Goal: Transaction & Acquisition: Purchase product/service

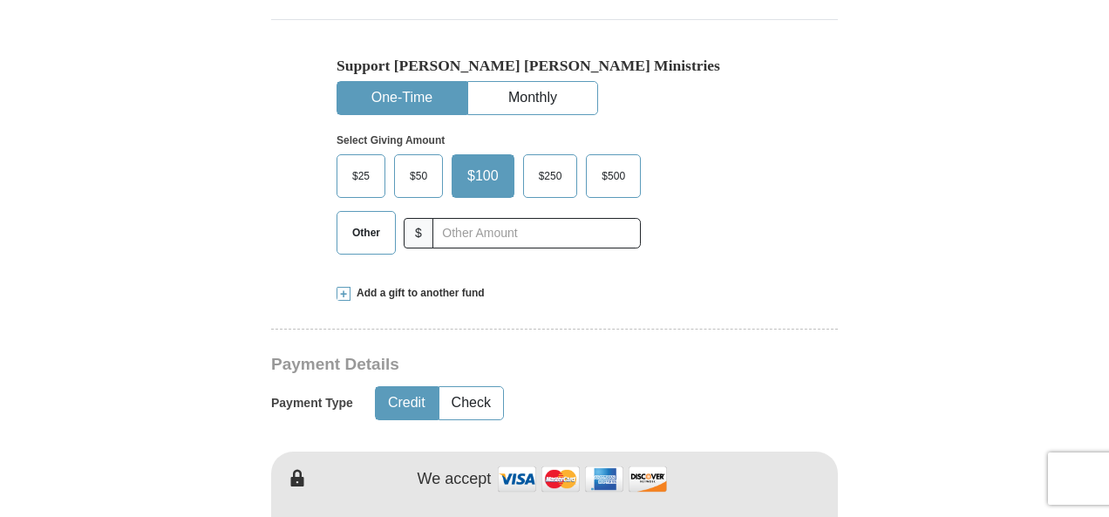
scroll to position [610, 0]
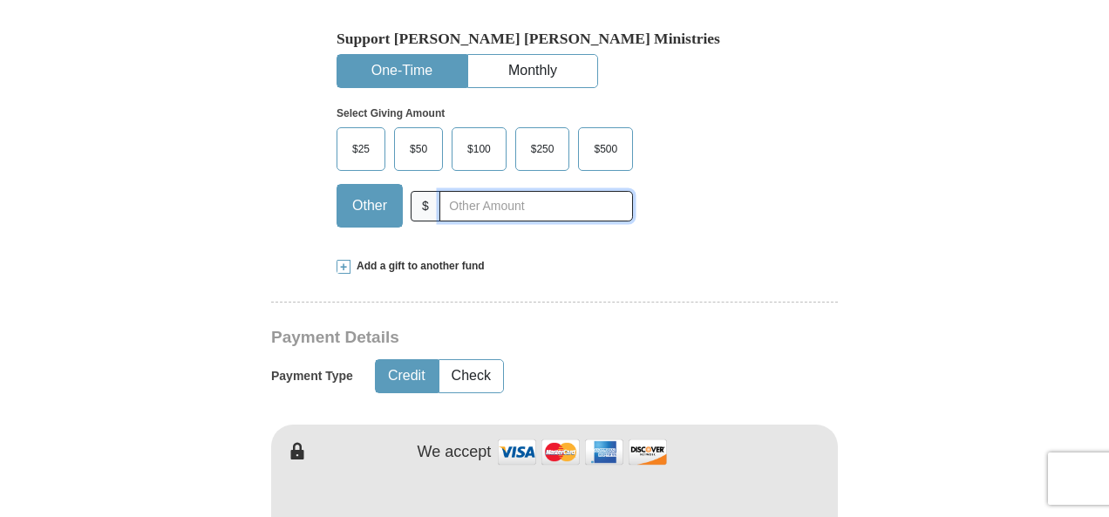
click at [447, 191] on input "text" at bounding box center [537, 206] width 194 height 31
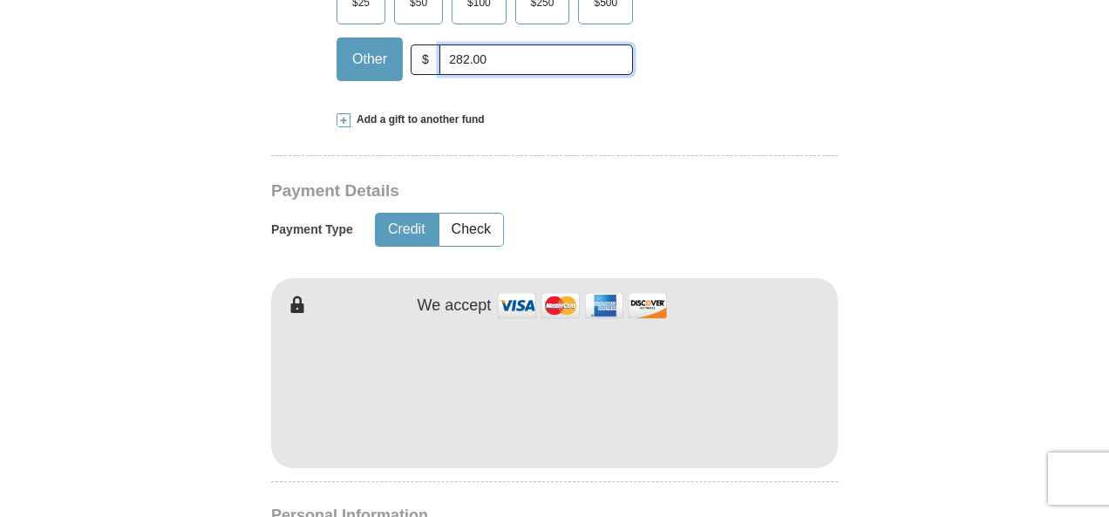
scroll to position [785, 0]
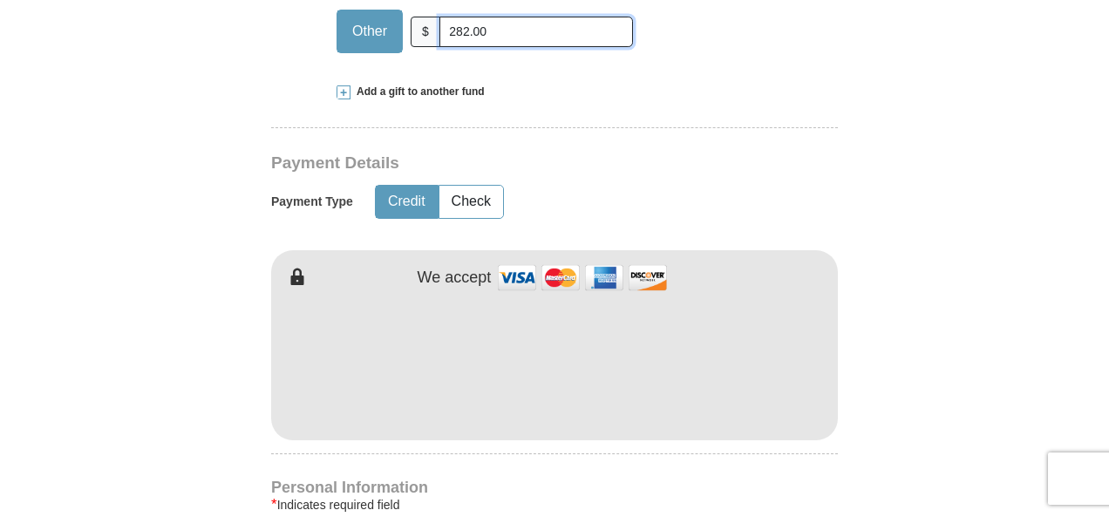
type input "282.00"
type input "[PERSON_NAME]"
click at [970, 227] on form "Already have an account? Sign in for faster giving. Don't have an account? Crea…" at bounding box center [555, 378] width 994 height 2187
click at [884, 362] on form "Already have an account? Sign in for faster giving. Don't have an account? Crea…" at bounding box center [555, 378] width 994 height 2187
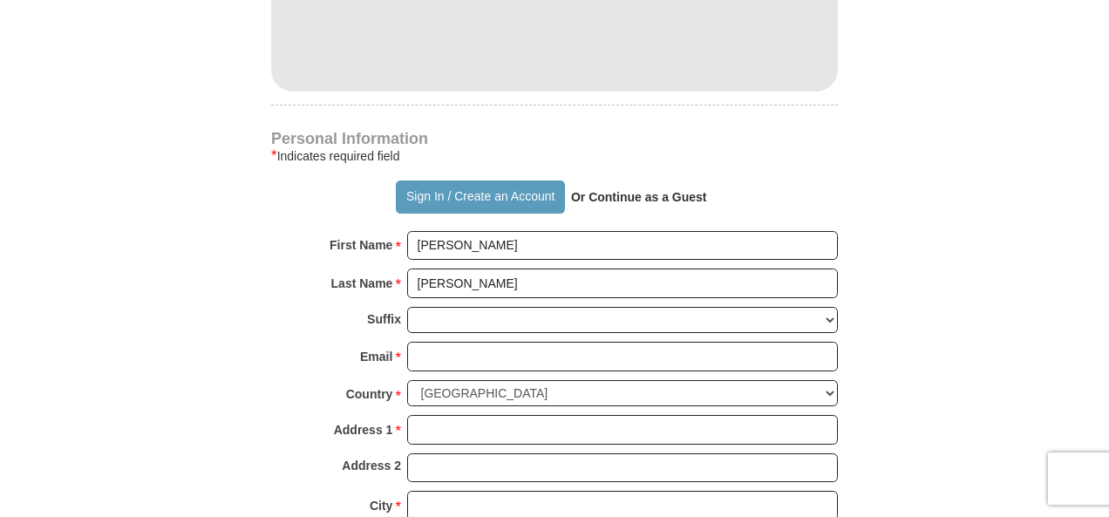
scroll to position [1221, 0]
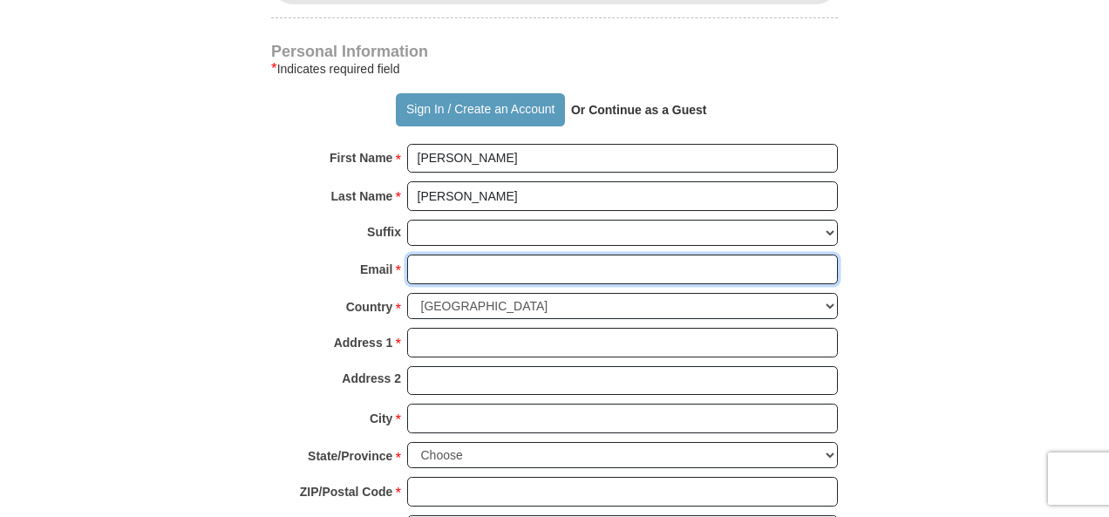
click at [521, 255] on input "Email *" at bounding box center [622, 270] width 431 height 30
type input "[EMAIL_ADDRESS][DOMAIN_NAME]"
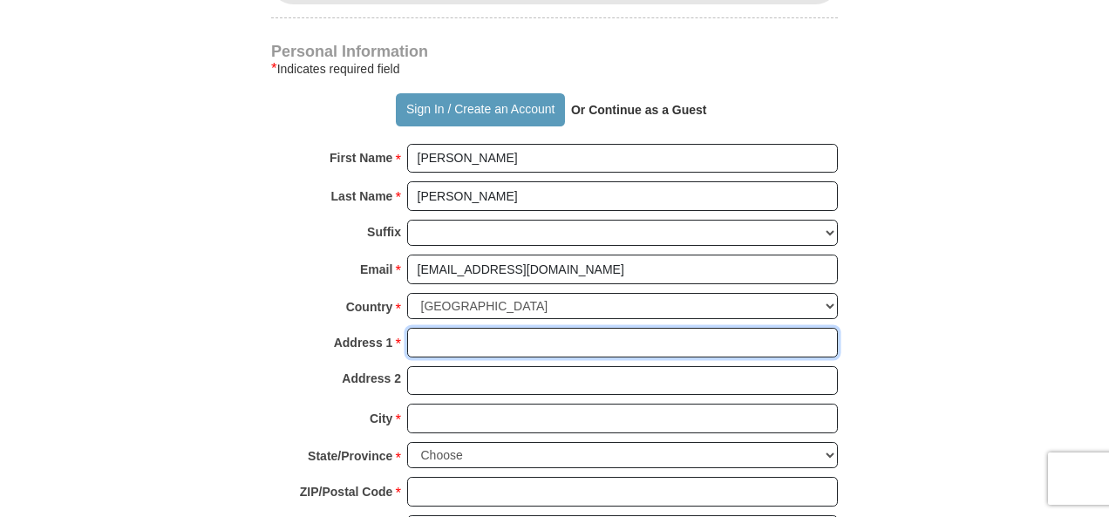
type input "[STREET_ADDRESS]"
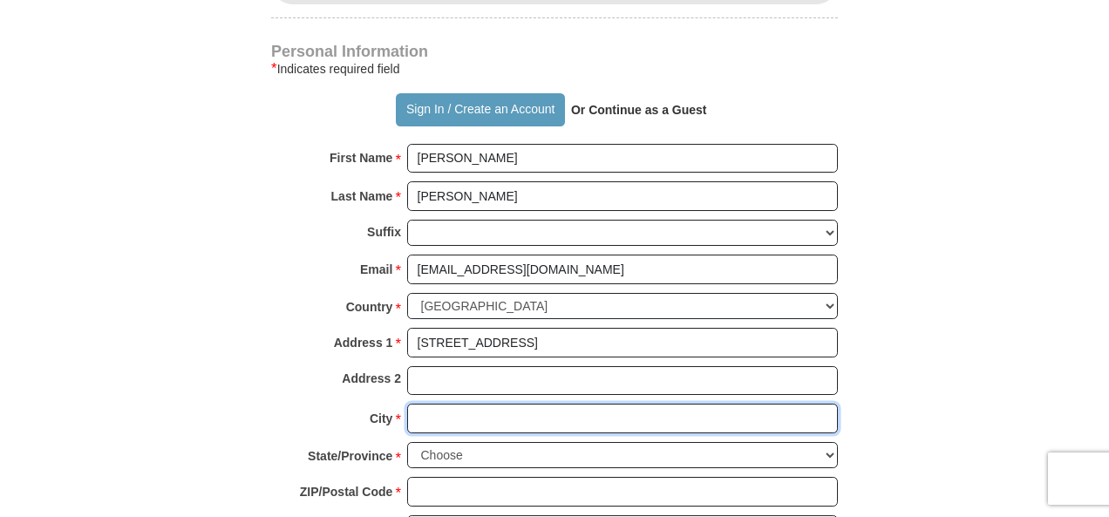
type input "[GEOGRAPHIC_DATA]"
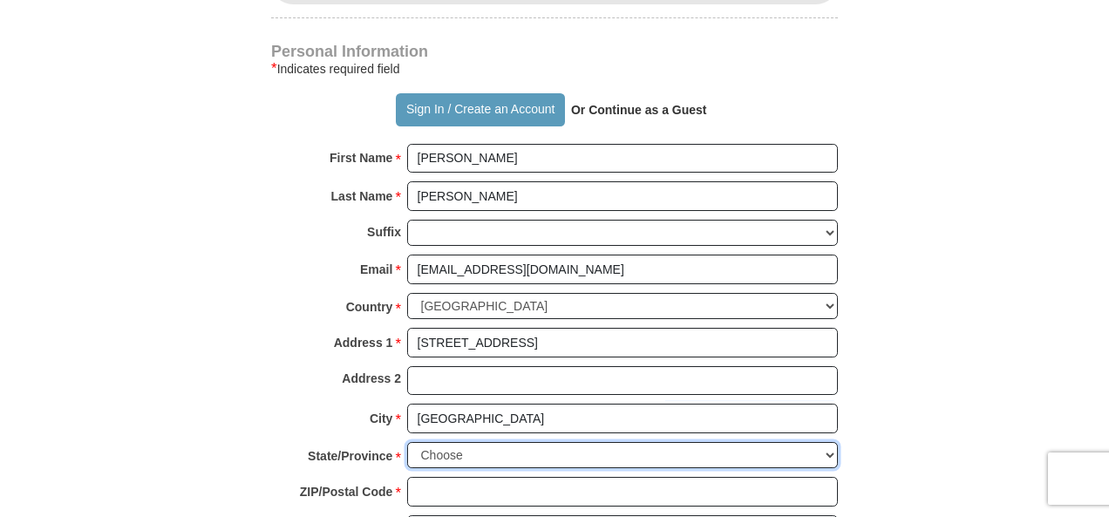
select select "OH"
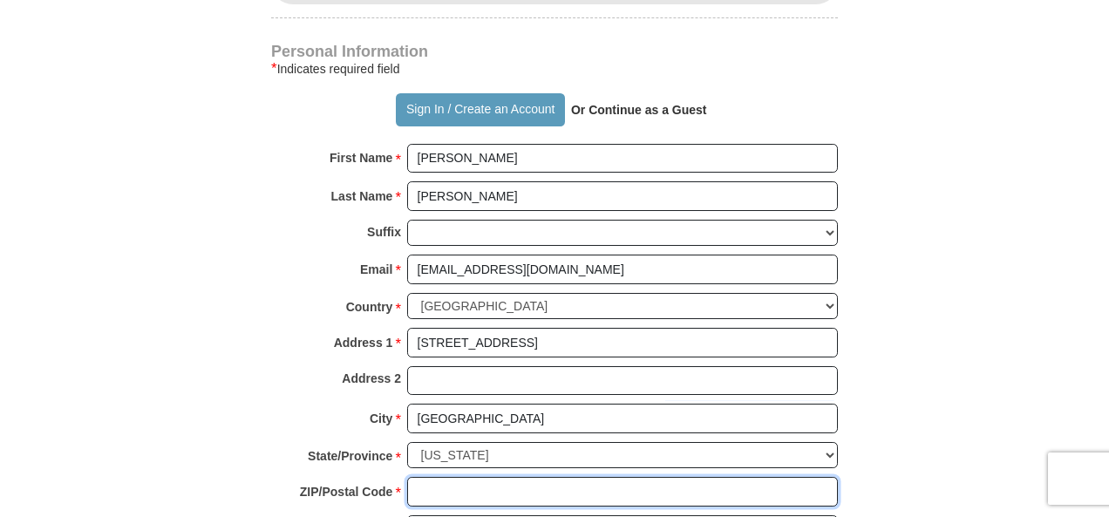
type input "43081"
type input "6142840216"
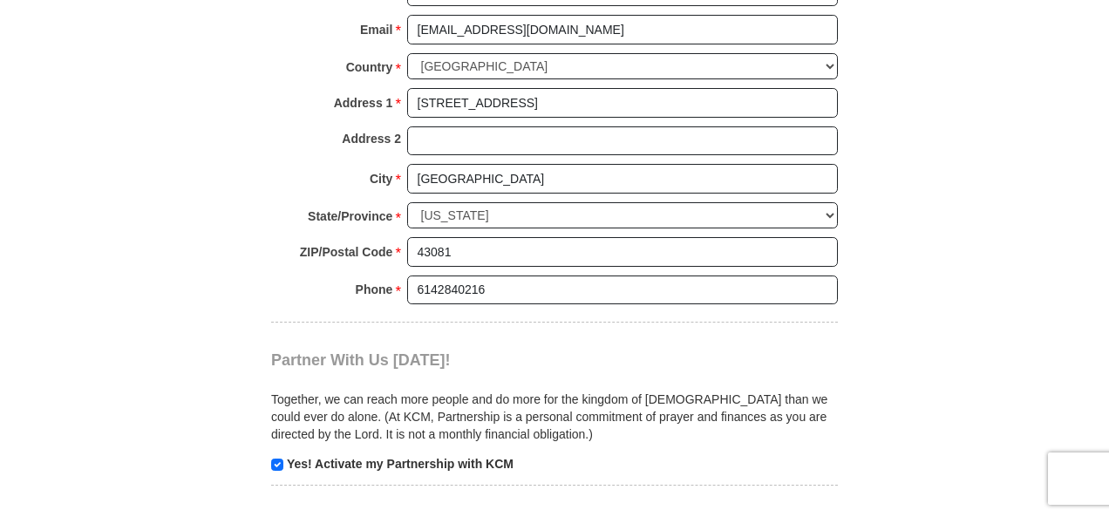
scroll to position [1657, 0]
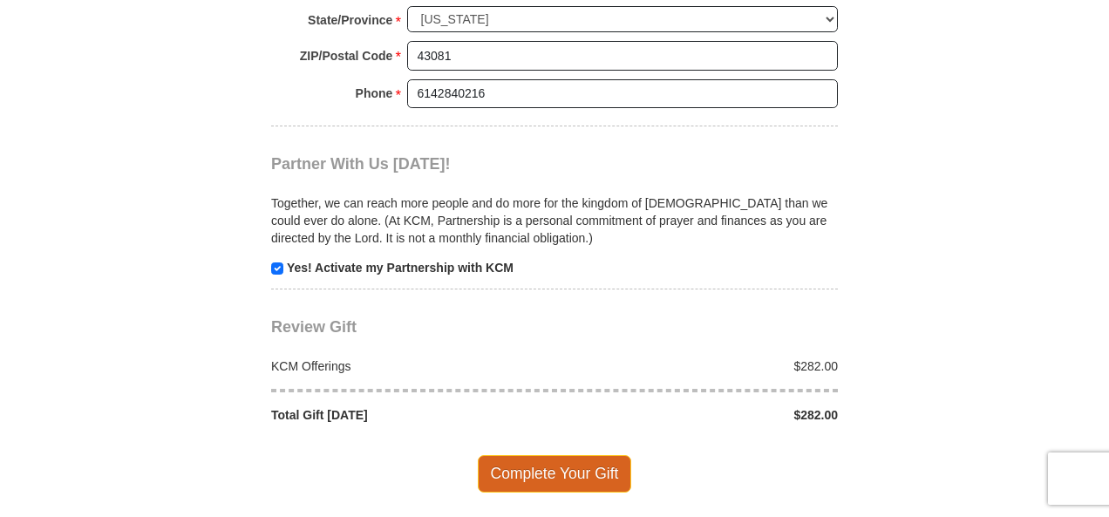
click at [573, 455] on span "Complete Your Gift" at bounding box center [555, 473] width 154 height 37
